Goal: Transaction & Acquisition: Register for event/course

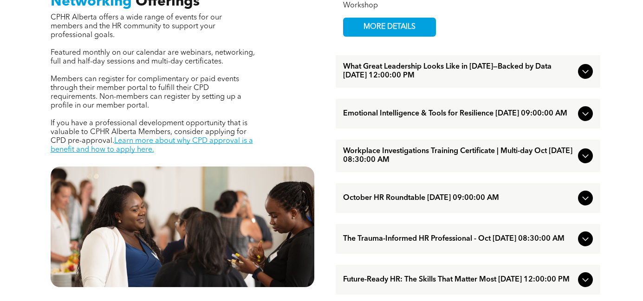
scroll to position [340, 0]
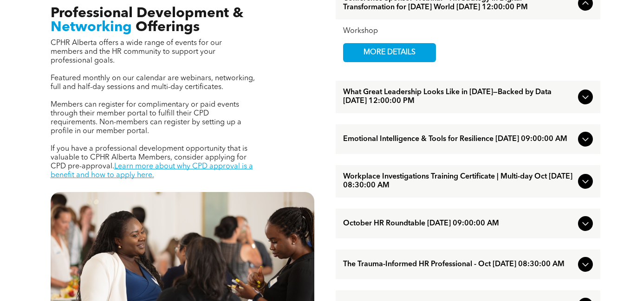
click at [583, 103] on icon at bounding box center [585, 96] width 11 height 11
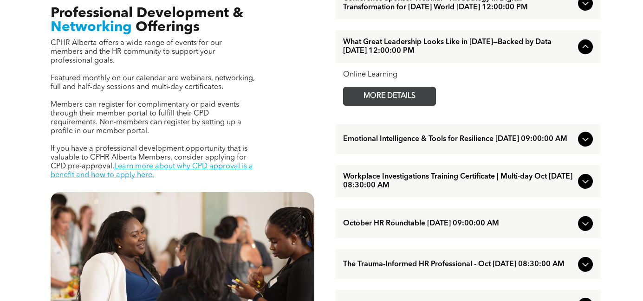
click at [411, 105] on span "MORE DETAILS" at bounding box center [389, 96] width 73 height 18
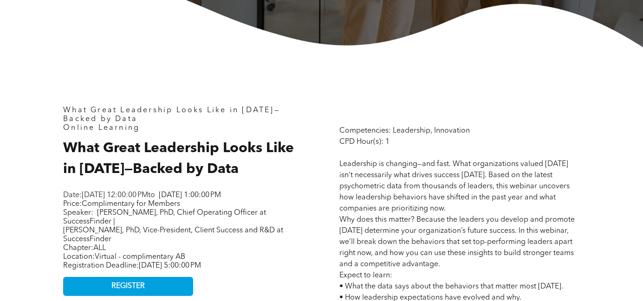
scroll to position [384, 0]
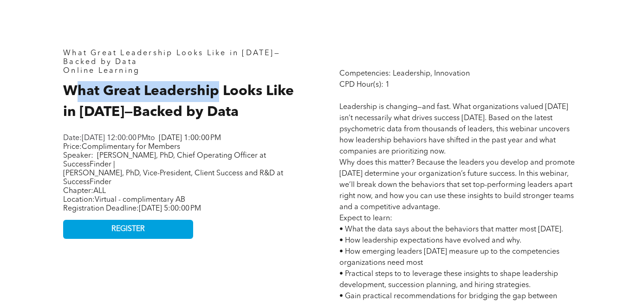
drag, startPoint x: 71, startPoint y: 84, endPoint x: 215, endPoint y: 98, distance: 144.1
click at [215, 97] on h2 "What Great Leadership Looks Like in [DATE]—Backed by Data" at bounding box center [183, 102] width 240 height 42
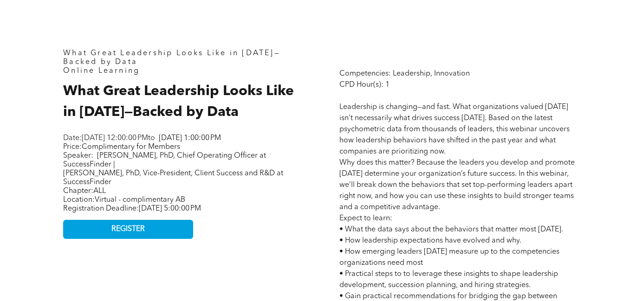
click at [208, 104] on h2 "What Great Leadership Looks Like in [DATE]—Backed by Data" at bounding box center [183, 102] width 240 height 42
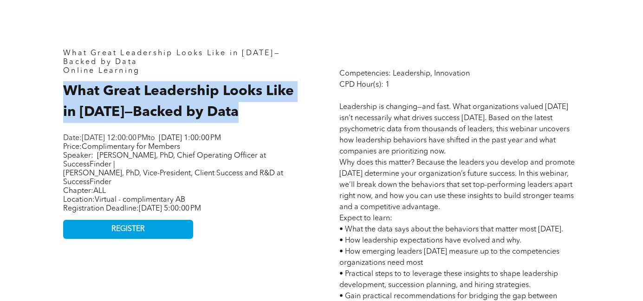
click at [208, 104] on h2 "What Great Leadership Looks Like in [DATE]—Backed by Data" at bounding box center [183, 102] width 240 height 42
copy div "What Great Leadership Looks Like in [DATE]—Backed by Data"
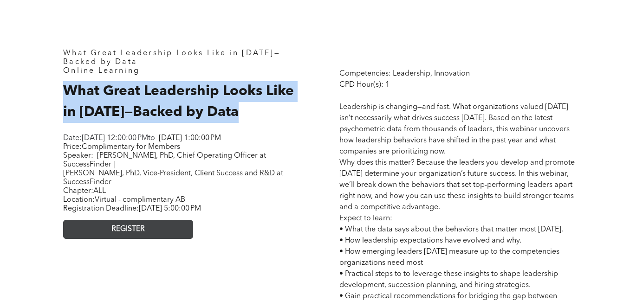
click at [130, 239] on link "REGISTER" at bounding box center [128, 229] width 130 height 19
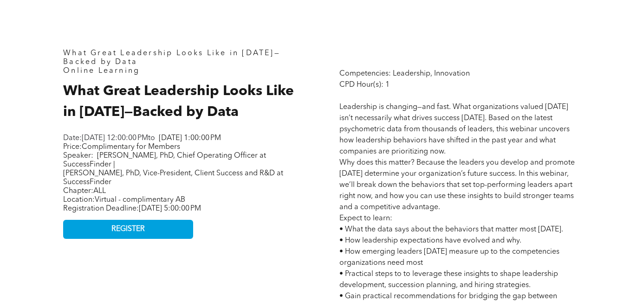
drag, startPoint x: 59, startPoint y: 49, endPoint x: 281, endPoint y: 218, distance: 278.6
copy div "What Great Leadership Looks Like in [DATE]—Backed by Data Online Learning What …"
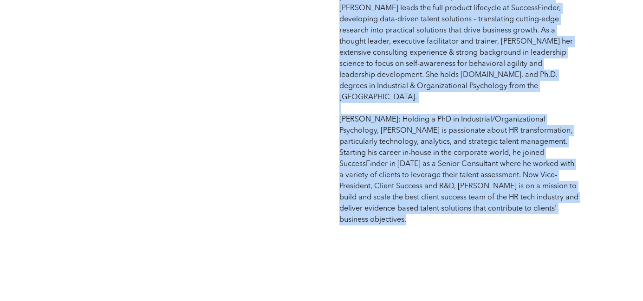
scroll to position [824, 0]
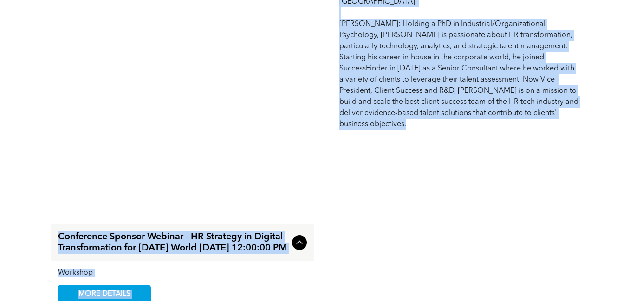
drag, startPoint x: 340, startPoint y: 61, endPoint x: 517, endPoint y: 122, distance: 187.2
copy span "Loremipsumdo: Sitametcon, Adipiscing ELI Sedd(e): 7 Temporinci ut laboreet—dol …"
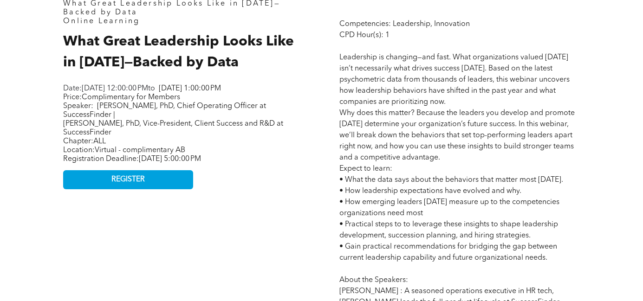
scroll to position [434, 0]
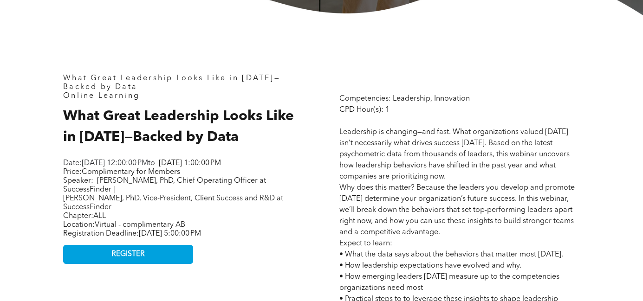
scroll to position [392, 0]
